Goal: Obtain resource: Obtain resource

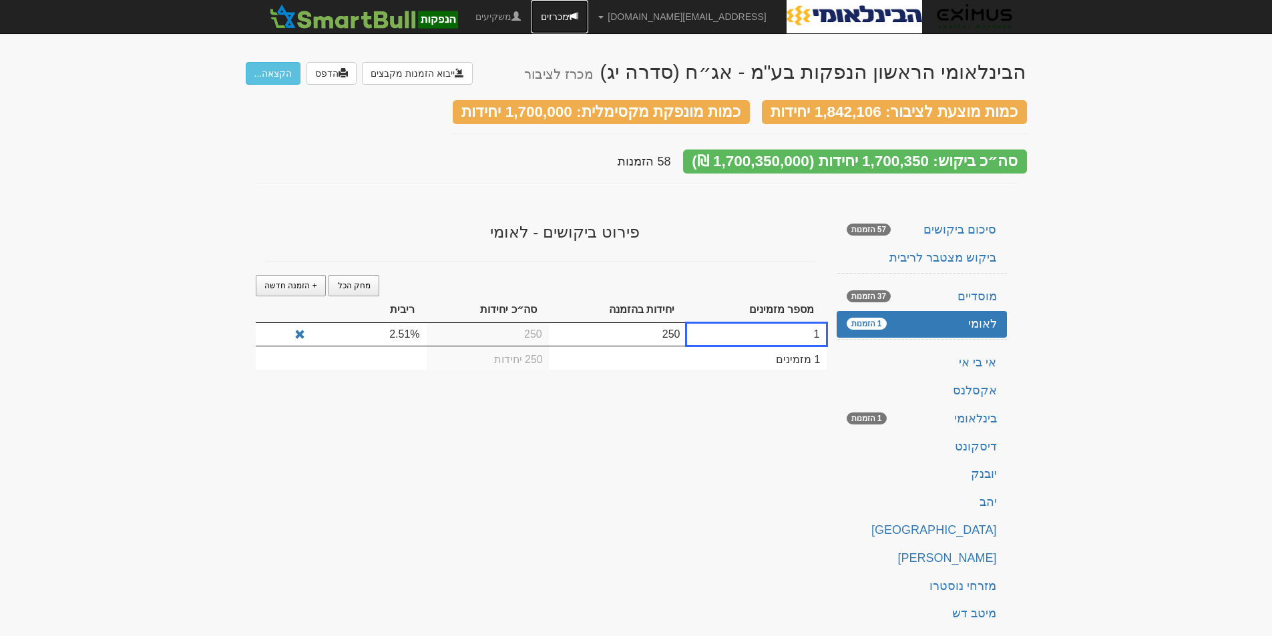
click at [588, 16] on link "מכרזים" at bounding box center [559, 16] width 57 height 33
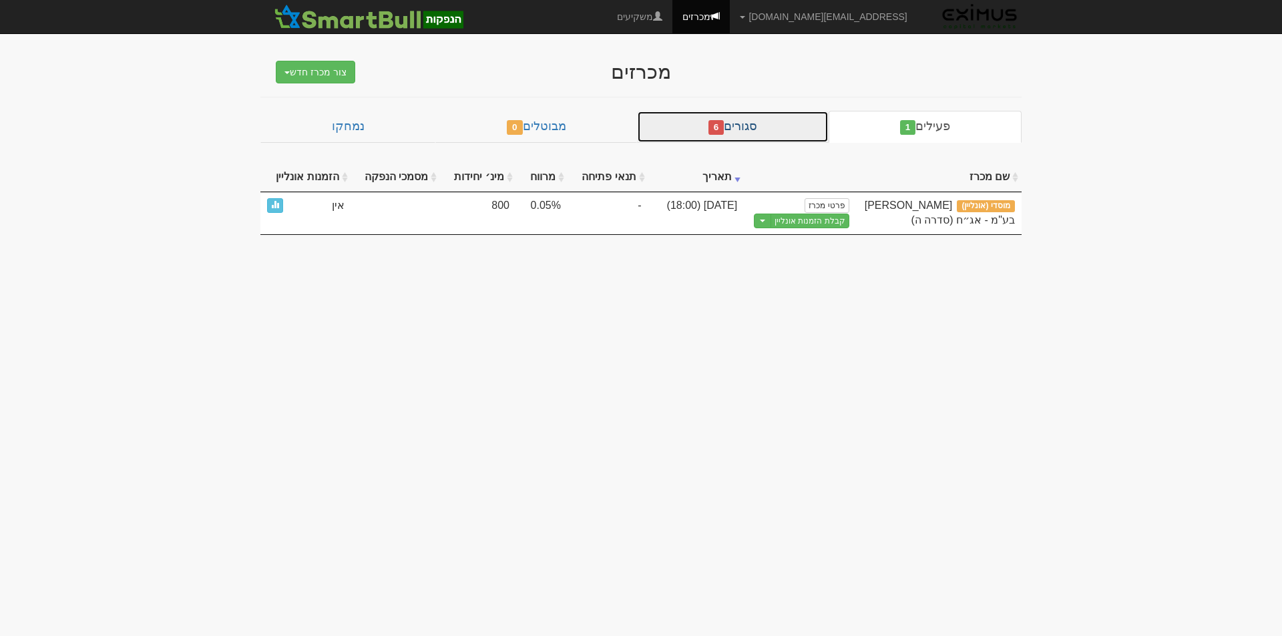
click at [686, 121] on link "סגורים 6" at bounding box center [733, 127] width 192 height 32
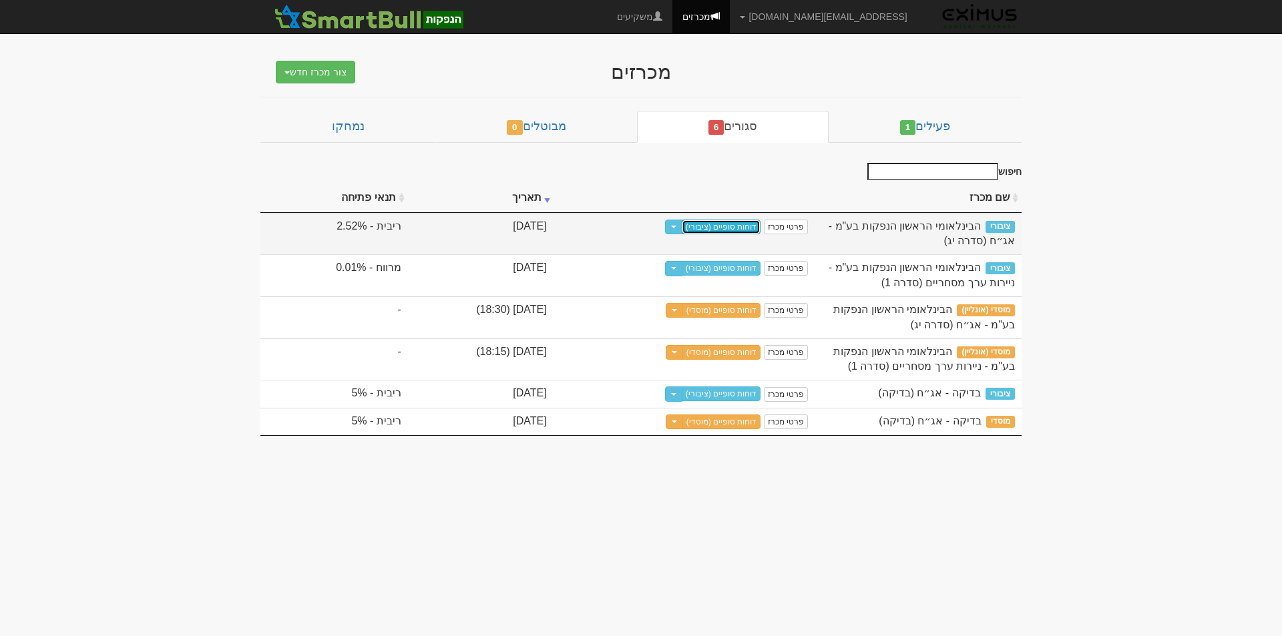
click at [750, 224] on link "דוחות סופיים (ציבורי)" at bounding box center [721, 227] width 79 height 15
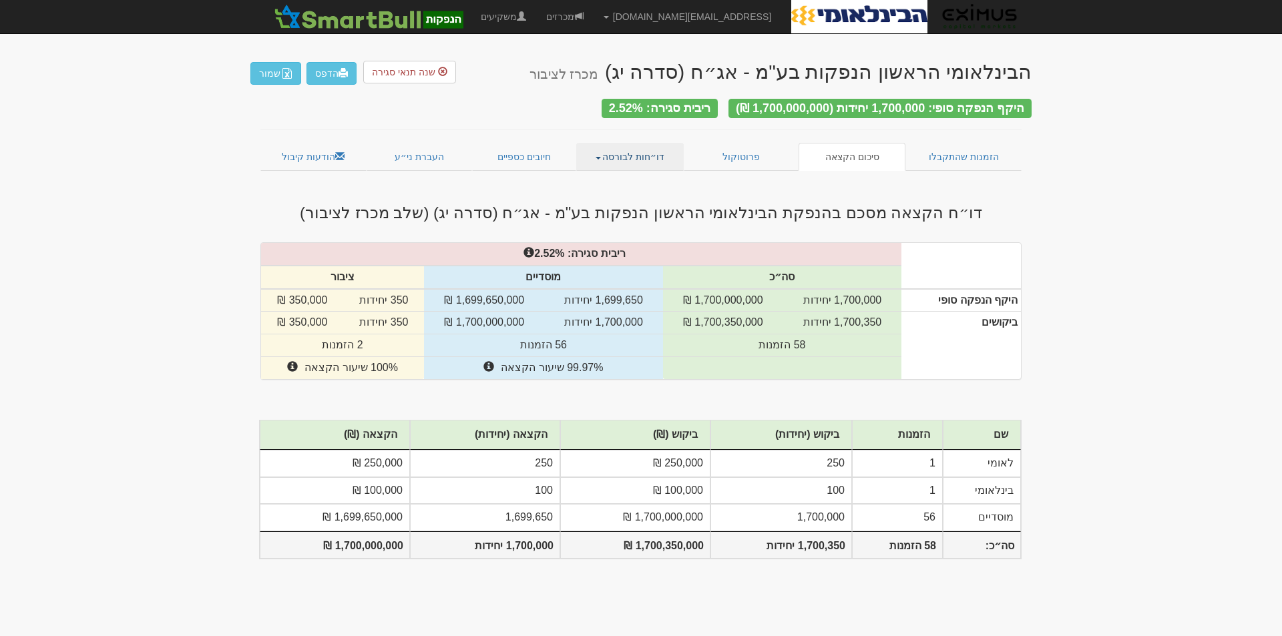
click at [602, 149] on link "דו״חות לבורסה" at bounding box center [630, 157] width 108 height 28
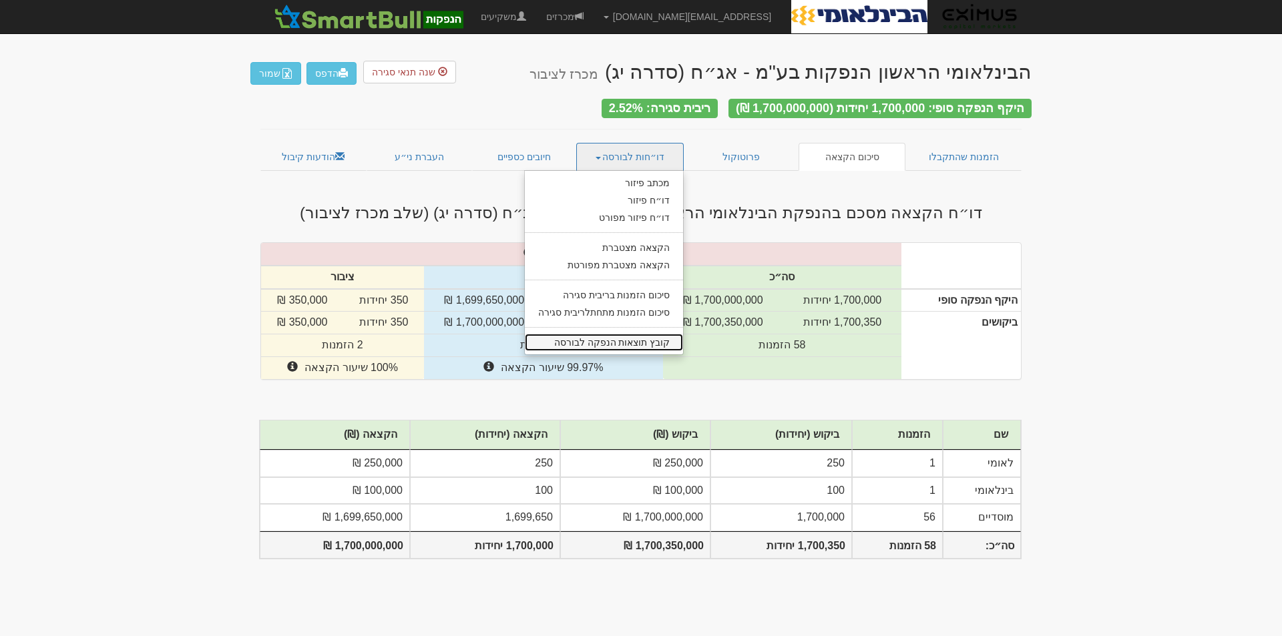
click at [614, 342] on link "קובץ תוצאות הנפקה לבורסה" at bounding box center [604, 342] width 159 height 17
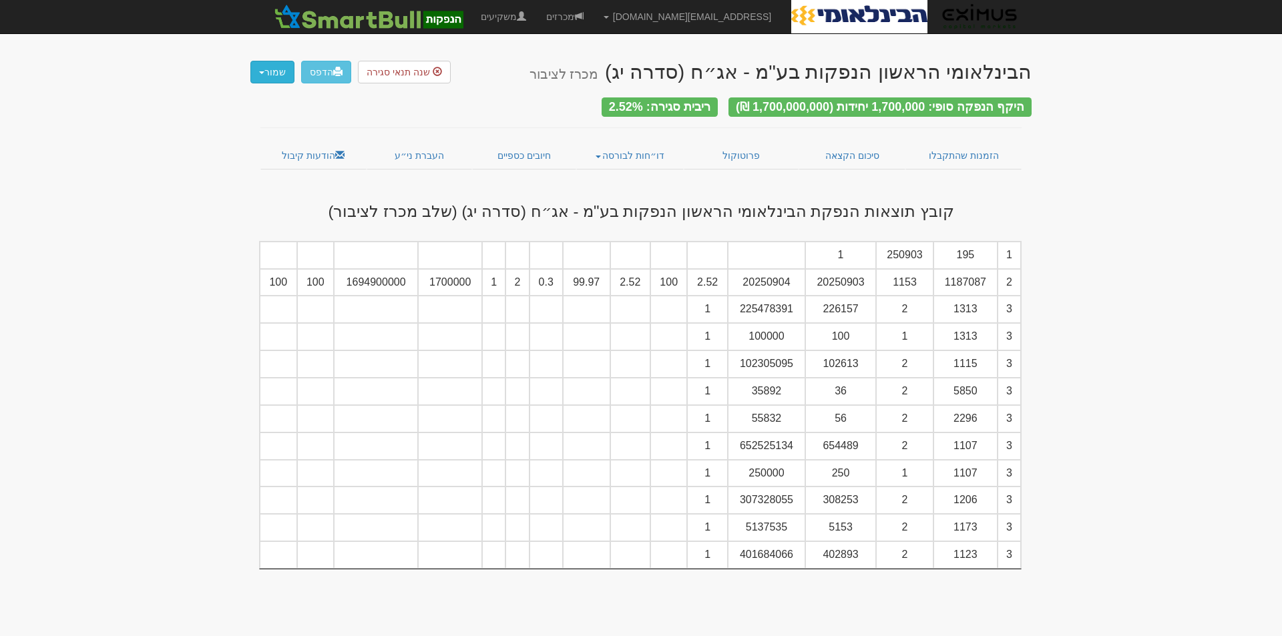
click at [273, 73] on button "שמור" at bounding box center [272, 72] width 44 height 23
click at [263, 97] on link "כל סוגי הקבצים" at bounding box center [241, 97] width 106 height 17
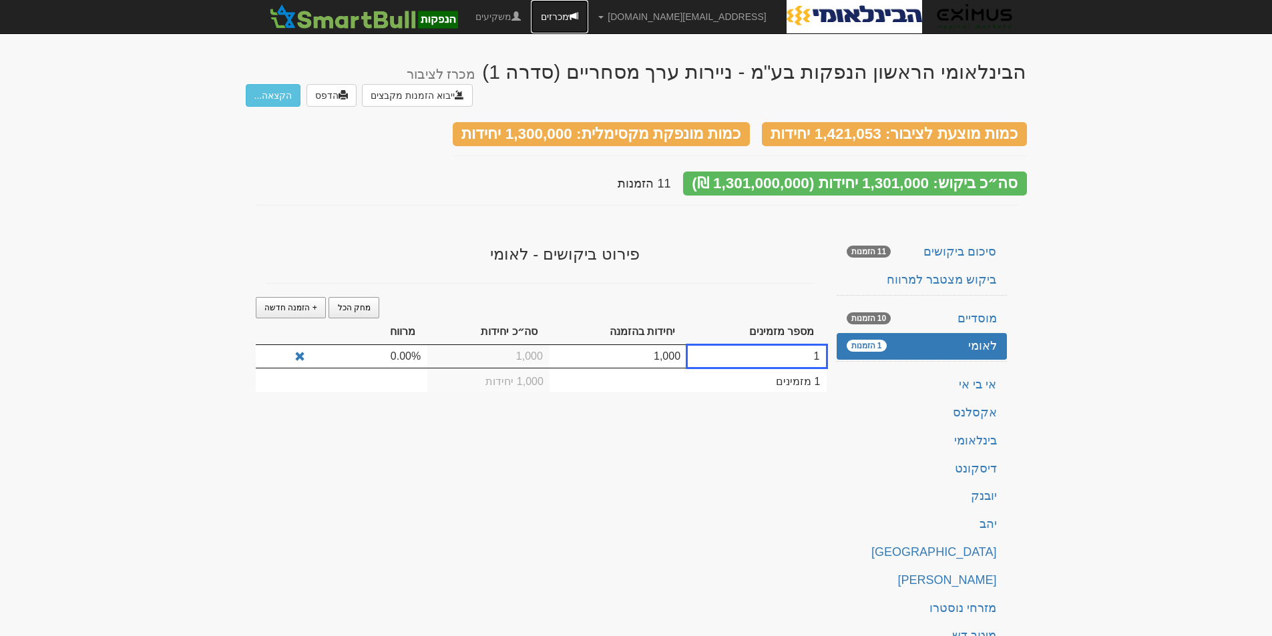
click at [588, 1] on link "מכרזים" at bounding box center [559, 16] width 57 height 33
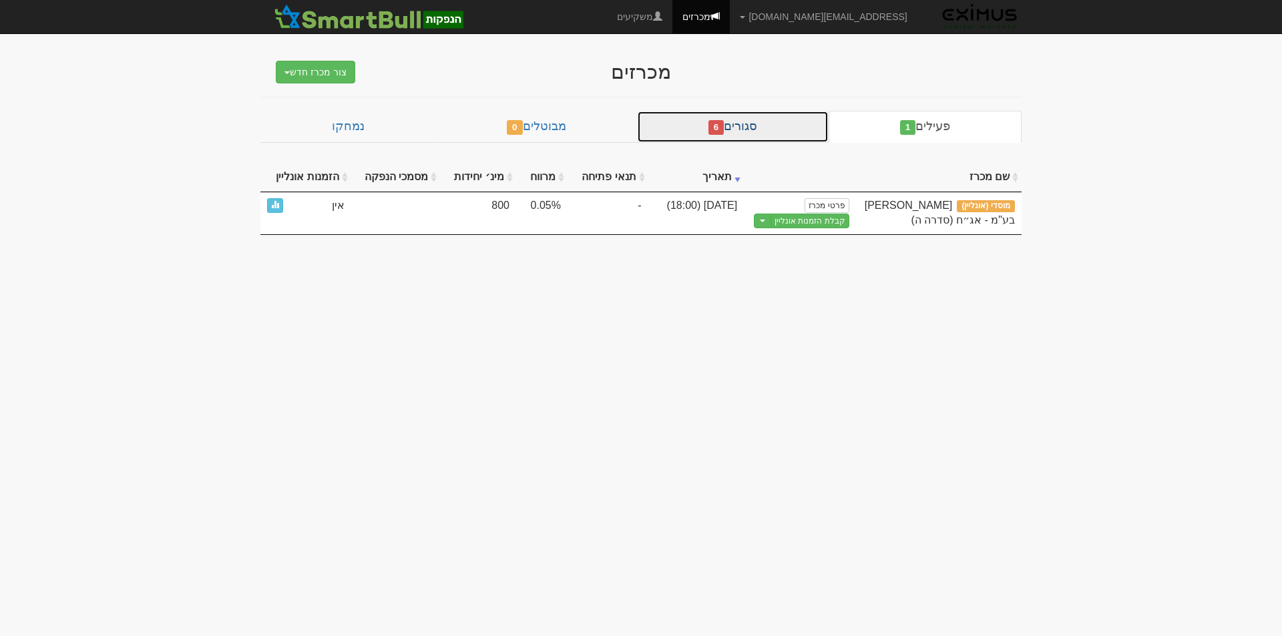
click at [686, 124] on link "סגורים 6" at bounding box center [733, 127] width 192 height 32
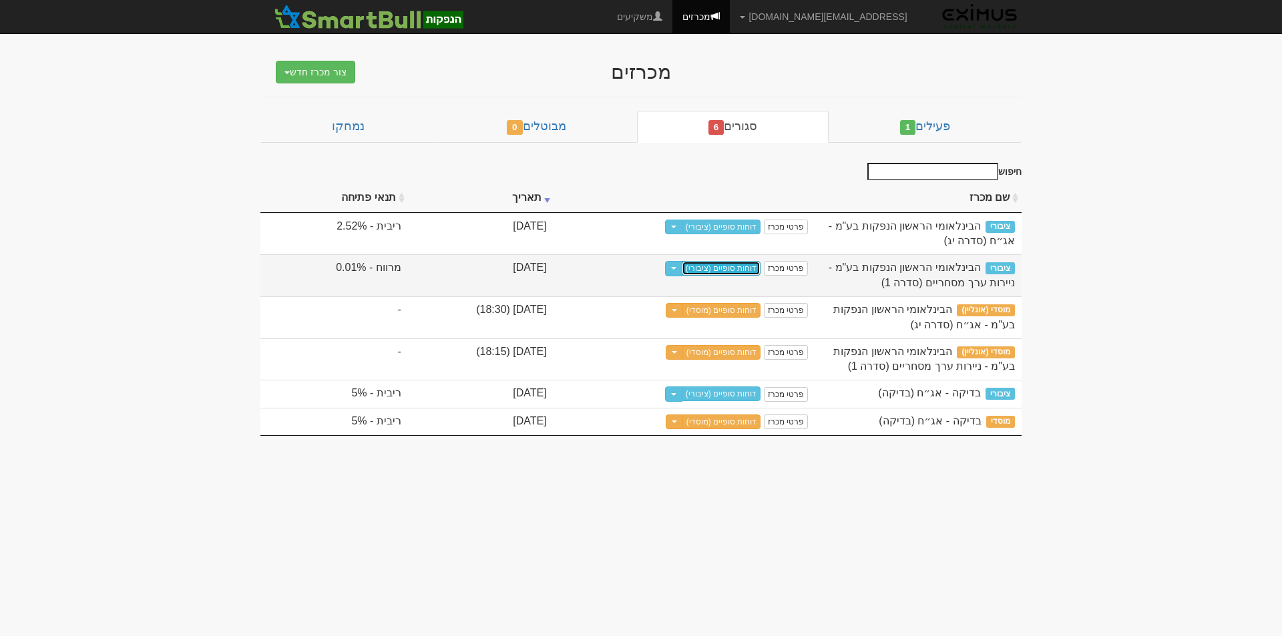
click at [721, 268] on link "דוחות סופיים (ציבורי)" at bounding box center [721, 268] width 79 height 15
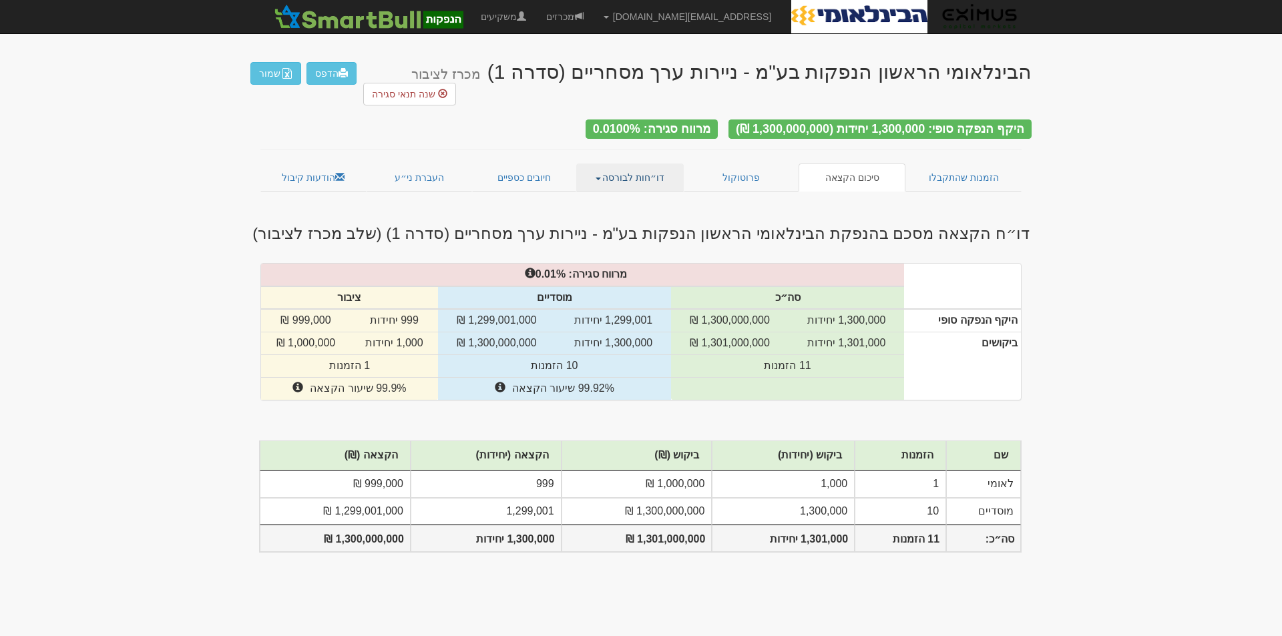
click at [639, 164] on link "דו״חות לבורסה" at bounding box center [630, 178] width 108 height 28
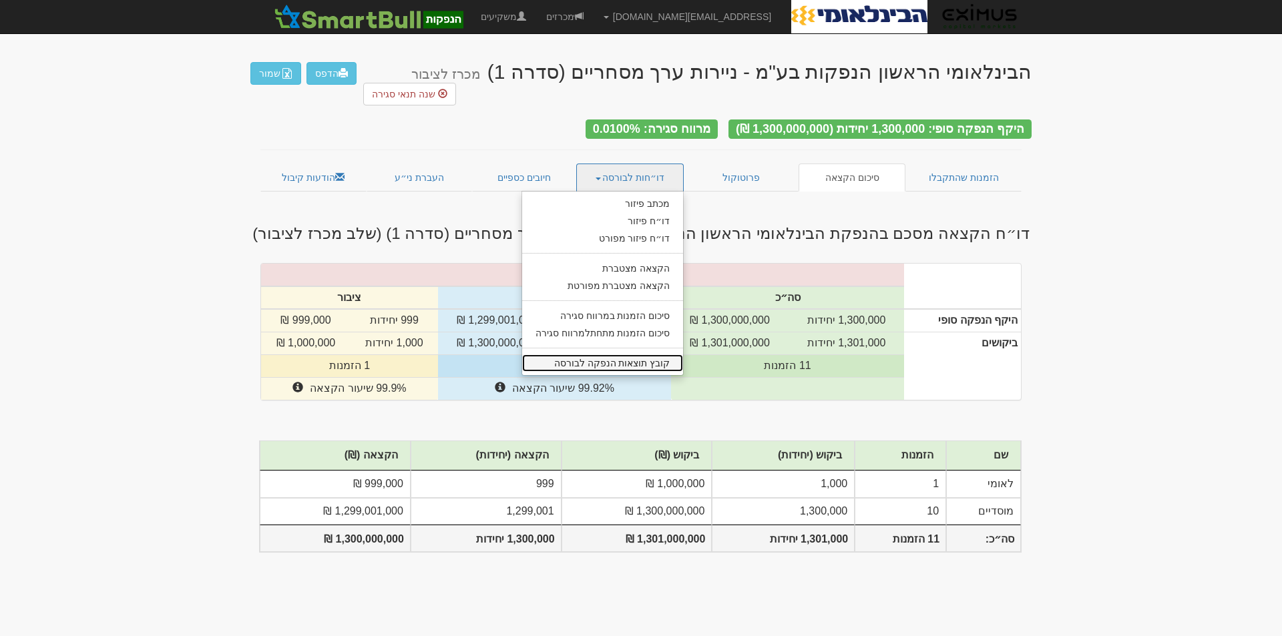
click at [634, 355] on link "קובץ תוצאות הנפקה לבורסה" at bounding box center [603, 363] width 162 height 17
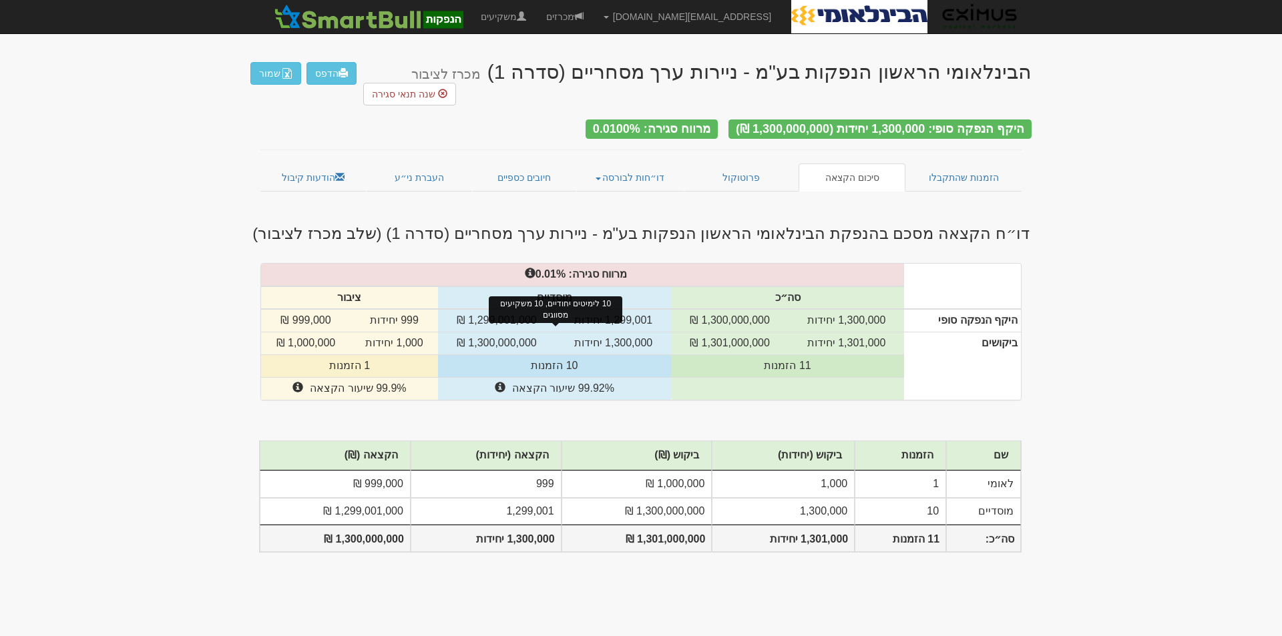
click at [635, 355] on td "10 הזמנות" at bounding box center [554, 366] width 233 height 23
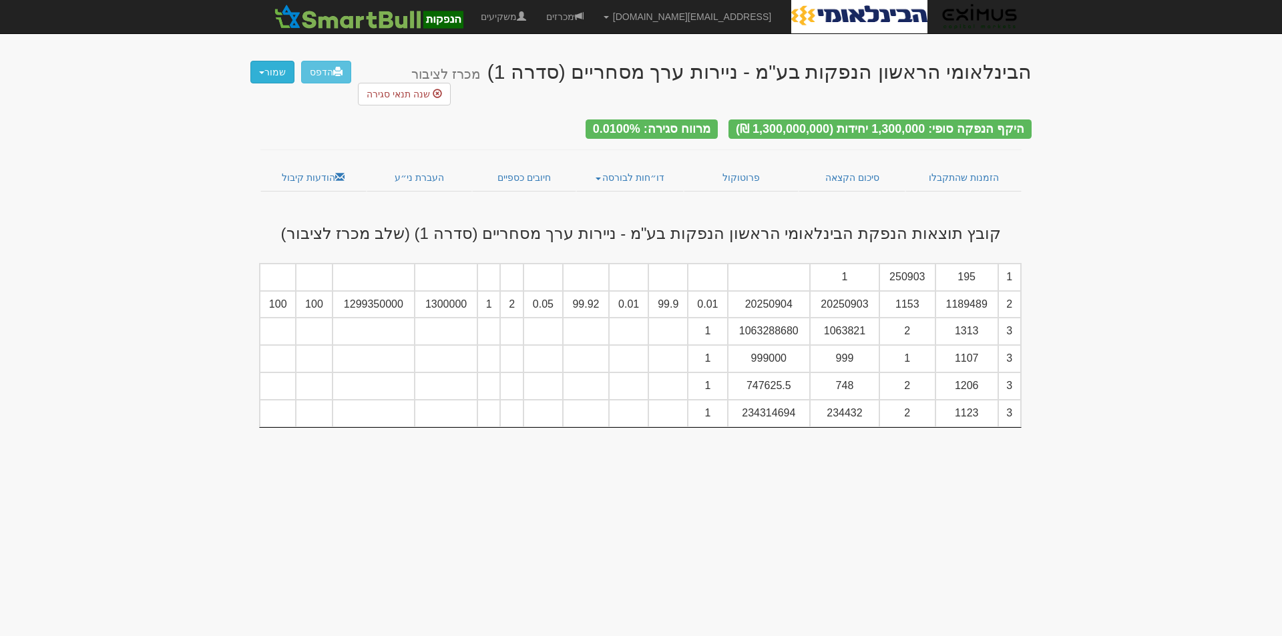
click at [280, 77] on button "שמור" at bounding box center [272, 72] width 44 height 23
click at [272, 97] on link "כל סוגי הקבצים" at bounding box center [241, 97] width 106 height 17
